Goal: Task Accomplishment & Management: Manage account settings

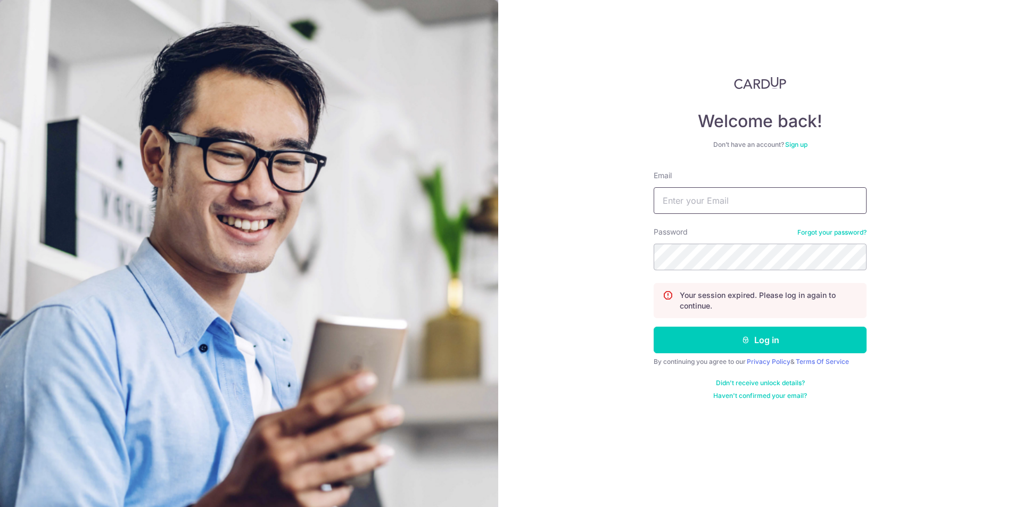
type input "[EMAIL_ADDRESS][DOMAIN_NAME]"
click at [599, 252] on div "Welcome back! Don’t have an account? Sign up Email team.ops@uniqluxe.com Passwo…" at bounding box center [760, 253] width 524 height 507
click at [577, 250] on div "Welcome back! Don’t have an account? Sign up Email team.ops@uniqluxe.com Passwo…" at bounding box center [760, 253] width 524 height 507
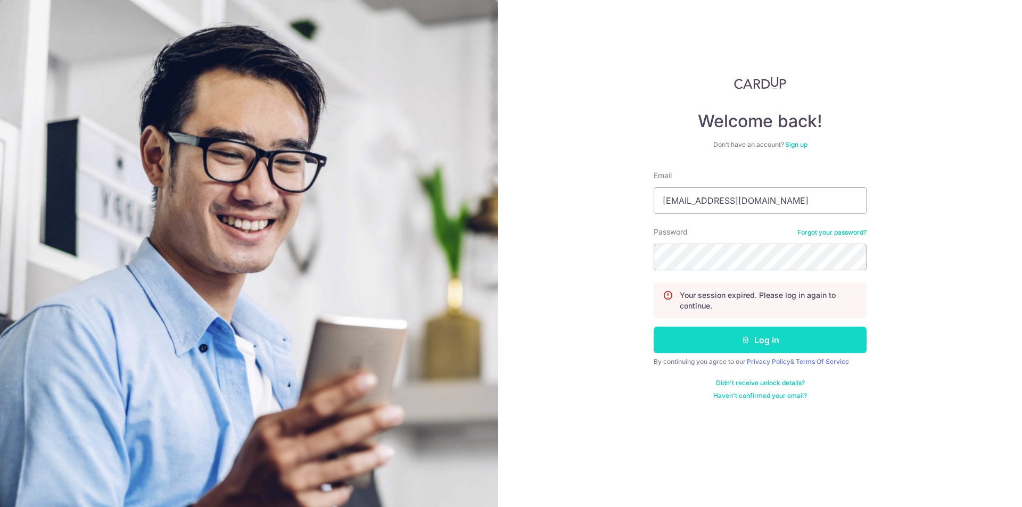
click at [716, 352] on button "Log in" at bounding box center [759, 340] width 213 height 27
click at [716, 342] on button "Log in" at bounding box center [759, 340] width 213 height 27
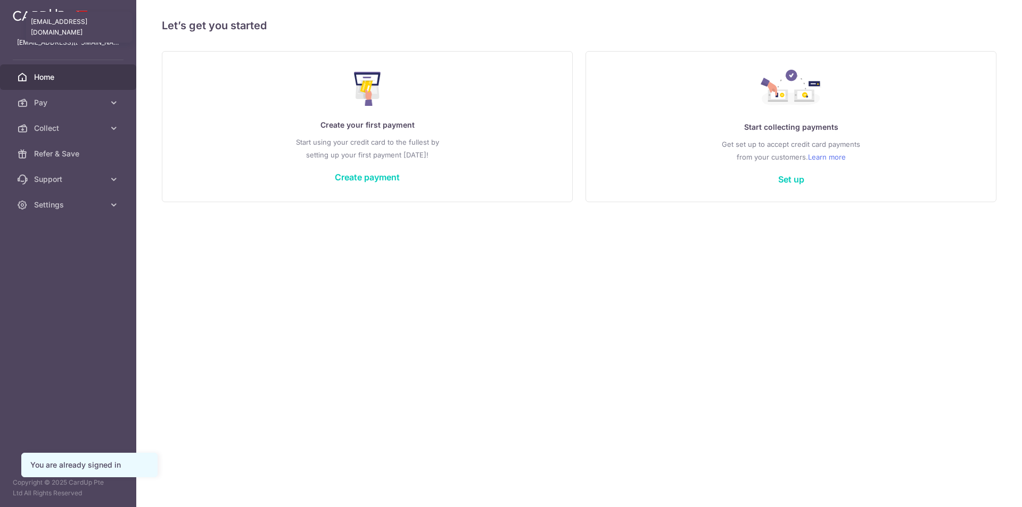
drag, startPoint x: 0, startPoint y: 0, endPoint x: 34, endPoint y: 75, distance: 82.2
click at [34, 75] on link "Home" at bounding box center [68, 77] width 136 height 26
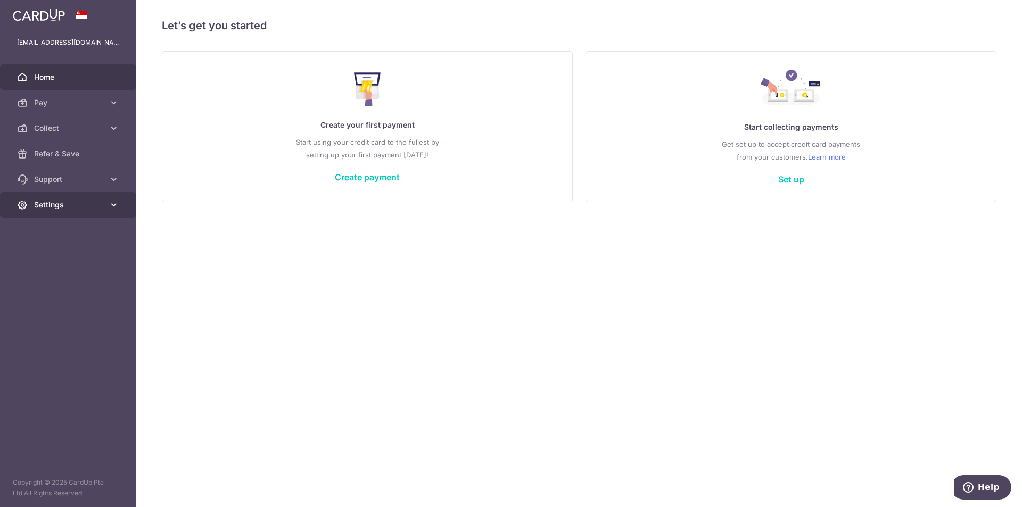
click at [53, 209] on span "Settings" at bounding box center [69, 205] width 70 height 11
click at [51, 229] on span "Account" at bounding box center [69, 230] width 70 height 11
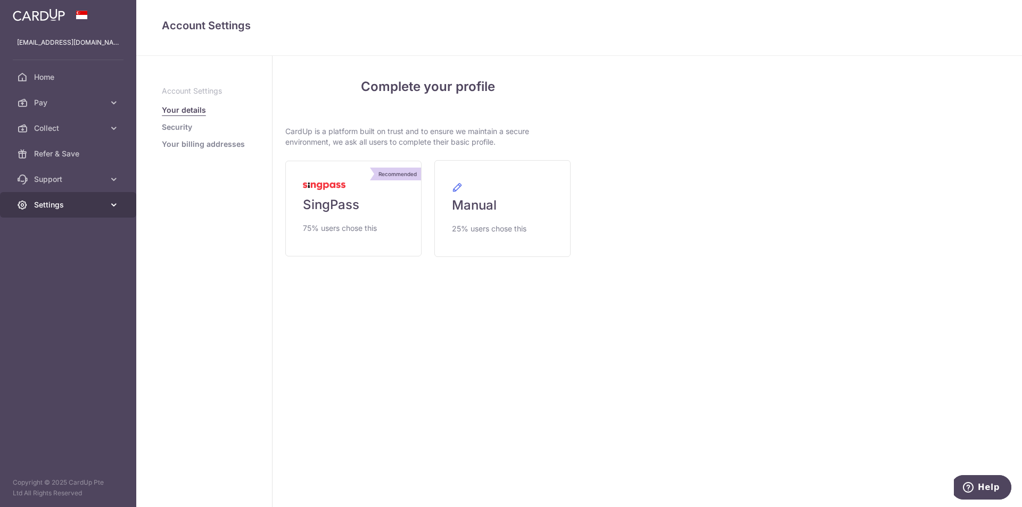
click at [122, 204] on link "Settings" at bounding box center [68, 205] width 136 height 26
click at [78, 229] on span "Account" at bounding box center [69, 230] width 70 height 11
click at [175, 130] on link "Security" at bounding box center [177, 127] width 30 height 11
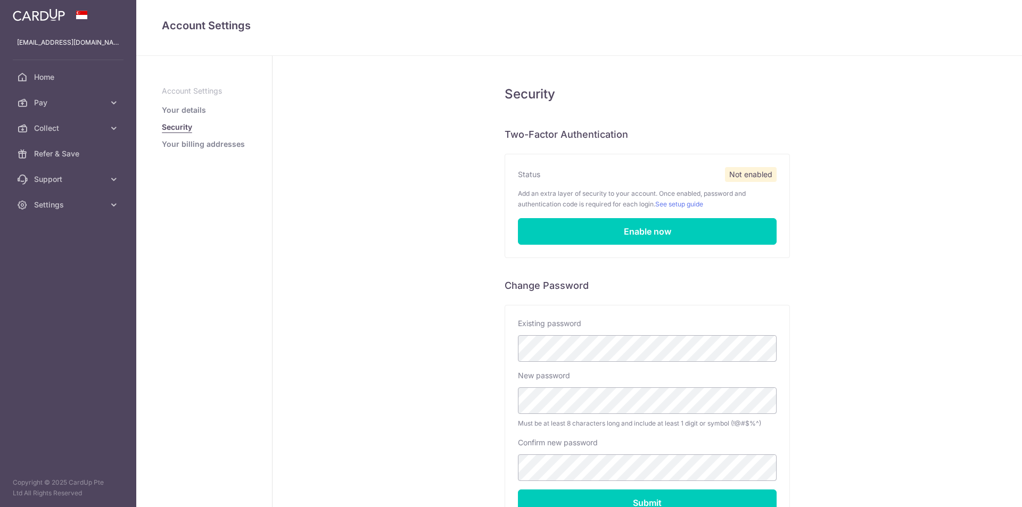
click at [197, 145] on link "Your billing addresses" at bounding box center [203, 144] width 83 height 11
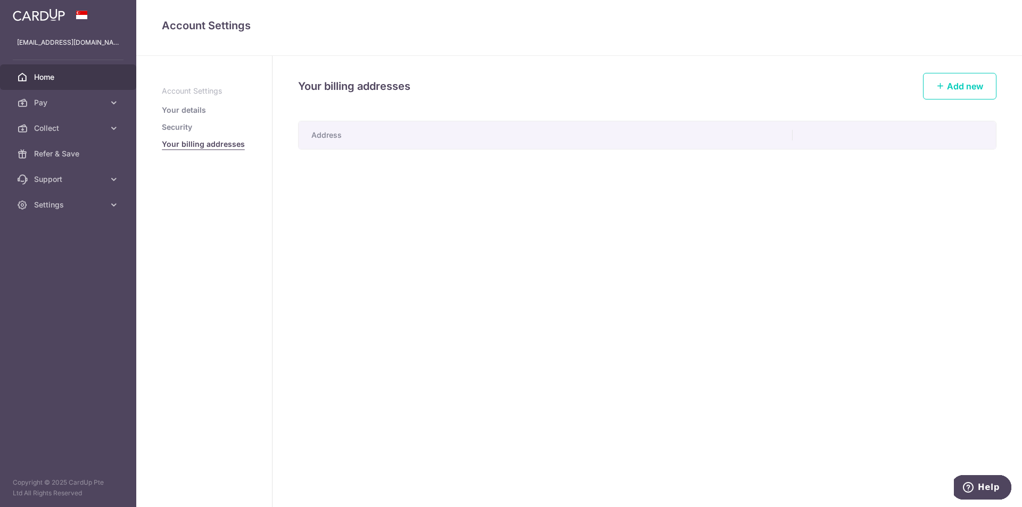
click at [37, 78] on span "Home" at bounding box center [69, 77] width 70 height 11
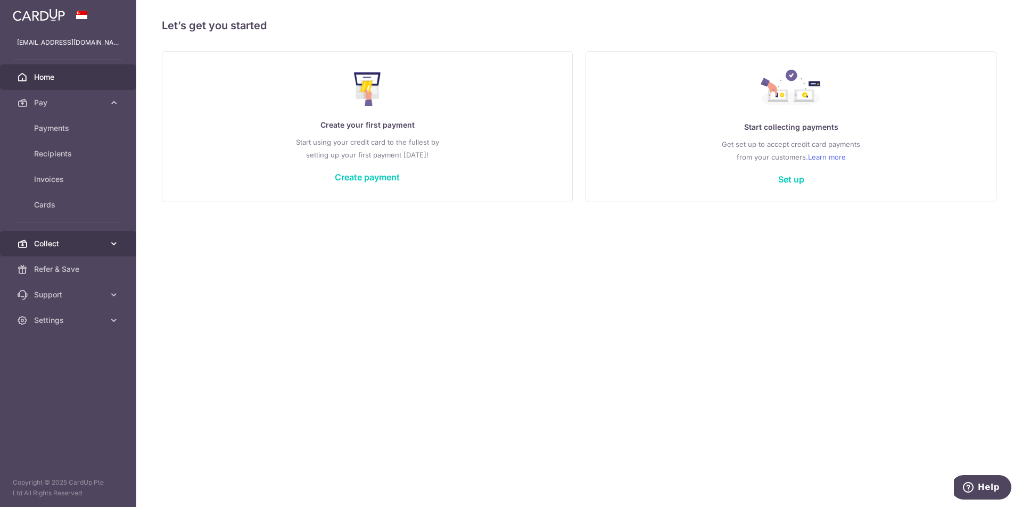
click at [113, 232] on link "Collect" at bounding box center [68, 244] width 136 height 26
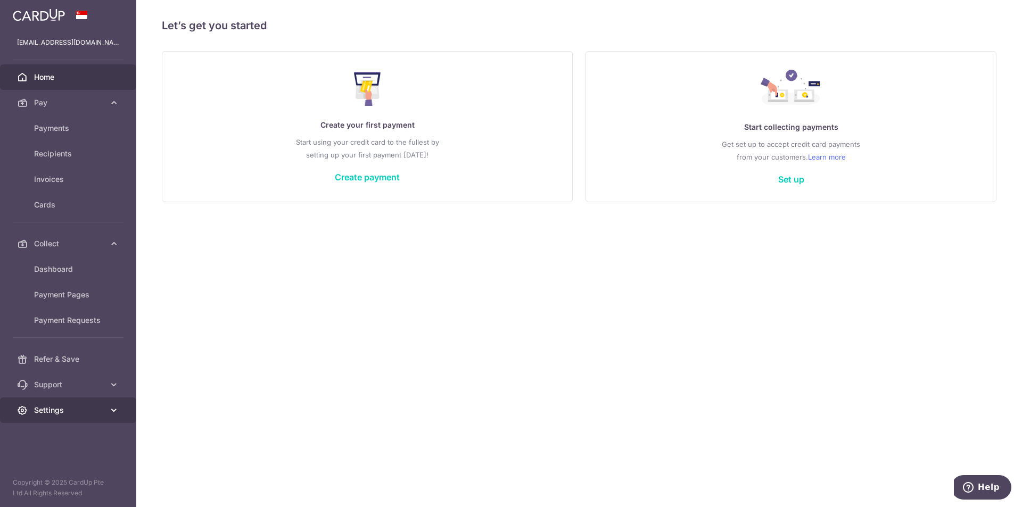
click at [112, 413] on icon at bounding box center [114, 410] width 11 height 11
